Goal: Download file/media

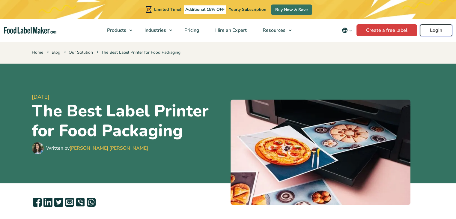
click at [424, 30] on link "Login" at bounding box center [436, 30] width 32 height 12
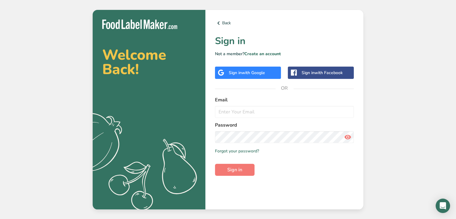
click at [236, 75] on div "Sign in with Google" at bounding box center [247, 73] width 36 height 6
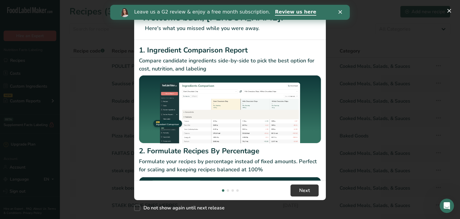
click at [339, 11] on polygon "Fermer" at bounding box center [341, 12] width 4 height 4
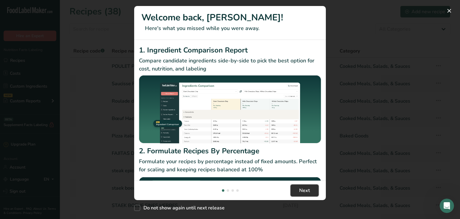
click at [298, 192] on button "Next" at bounding box center [305, 190] width 28 height 12
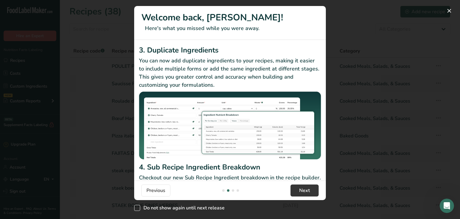
click at [139, 208] on span "New Features" at bounding box center [137, 208] width 6 height 6
click at [138, 208] on input "Do not show again until next release" at bounding box center [136, 208] width 4 height 4
checkbox input "true"
click at [301, 191] on span "Next" at bounding box center [304, 190] width 11 height 7
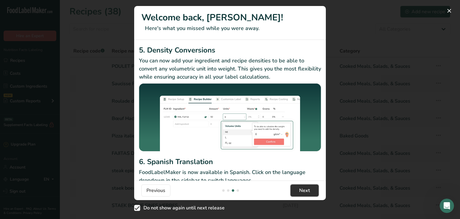
click at [303, 190] on span "Next" at bounding box center [304, 190] width 11 height 7
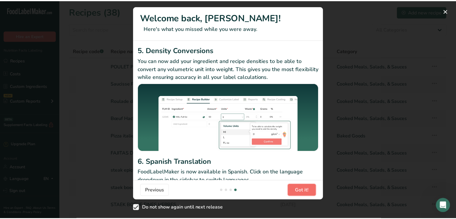
scroll to position [0, 575]
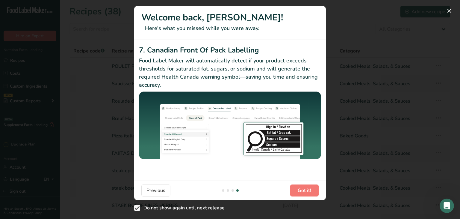
drag, startPoint x: 372, startPoint y: 109, endPoint x: 376, endPoint y: 108, distance: 4.1
click at [374, 109] on div "New Features" at bounding box center [230, 109] width 460 height 219
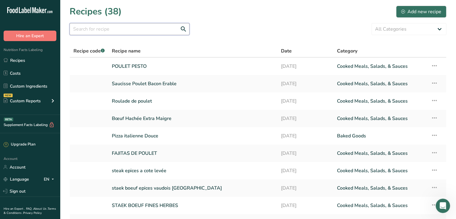
click at [152, 25] on input "text" at bounding box center [130, 29] width 120 height 12
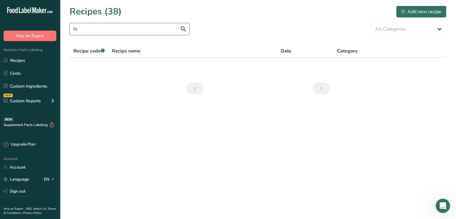
type input "f"
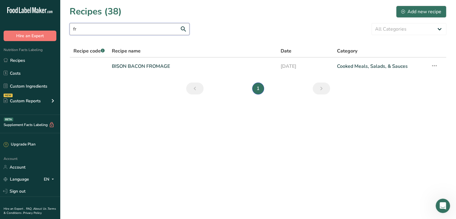
type input "f"
type input "allegro"
click at [186, 66] on link "Saucisse ALLEGRO" at bounding box center [193, 66] width 162 height 13
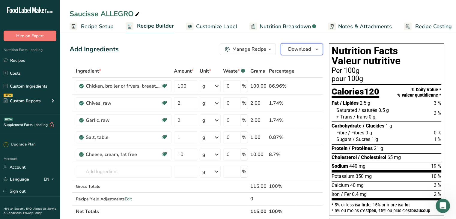
click at [301, 47] on span "Download" at bounding box center [299, 49] width 23 height 7
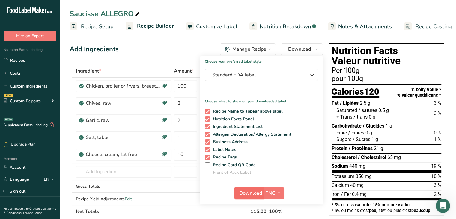
click at [258, 193] on span "Download" at bounding box center [250, 192] width 23 height 7
